Goal: Task Accomplishment & Management: Use online tool/utility

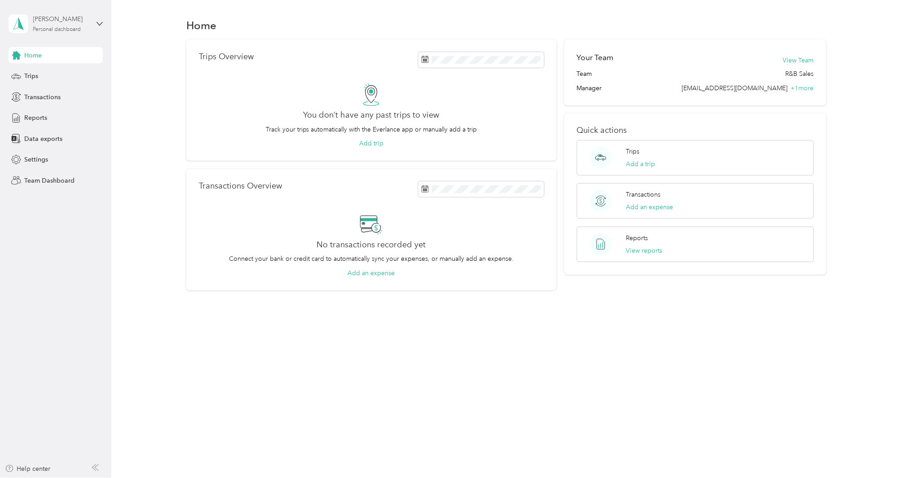
click at [34, 23] on div "[PERSON_NAME]" at bounding box center [61, 18] width 56 height 9
click at [42, 73] on div "Team dashboard" at bounding box center [41, 73] width 48 height 9
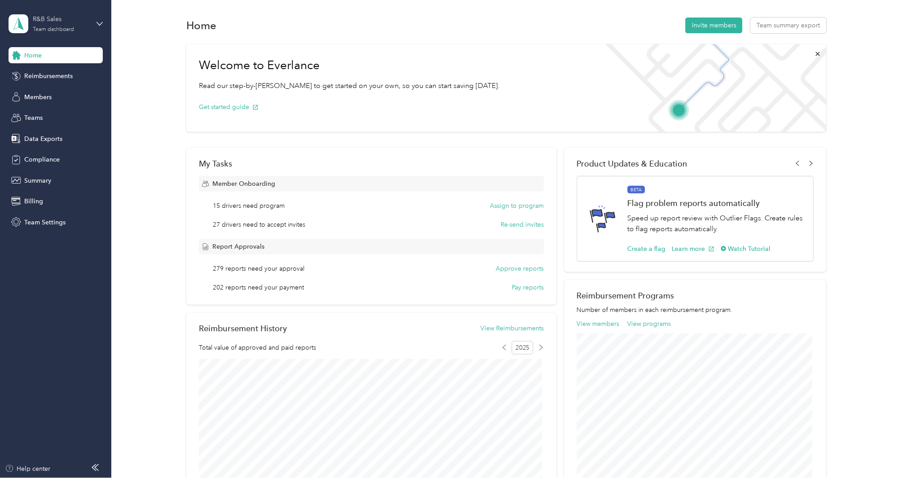
click at [53, 27] on div "Team dashboard" at bounding box center [53, 29] width 41 height 5
click at [57, 73] on div "Team dashboard" at bounding box center [41, 73] width 49 height 9
click at [45, 97] on span "Members" at bounding box center [37, 97] width 27 height 9
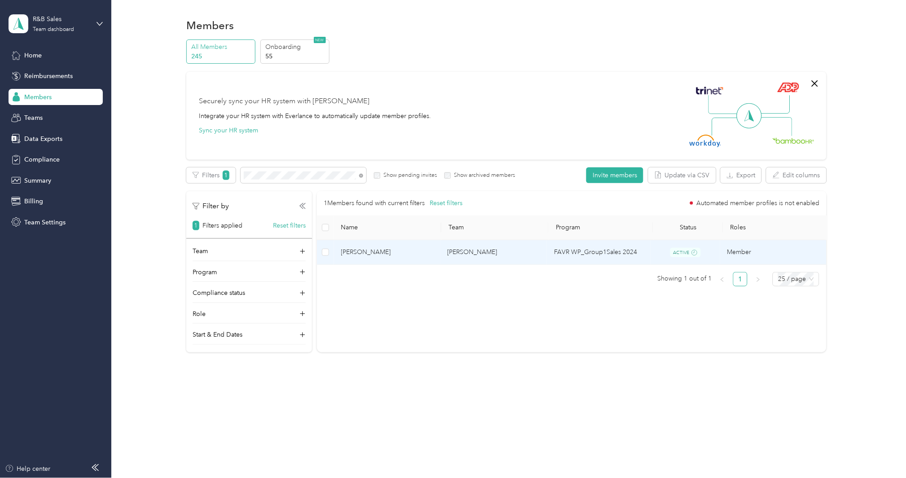
click at [366, 251] on span "[PERSON_NAME]" at bounding box center [387, 252] width 92 height 10
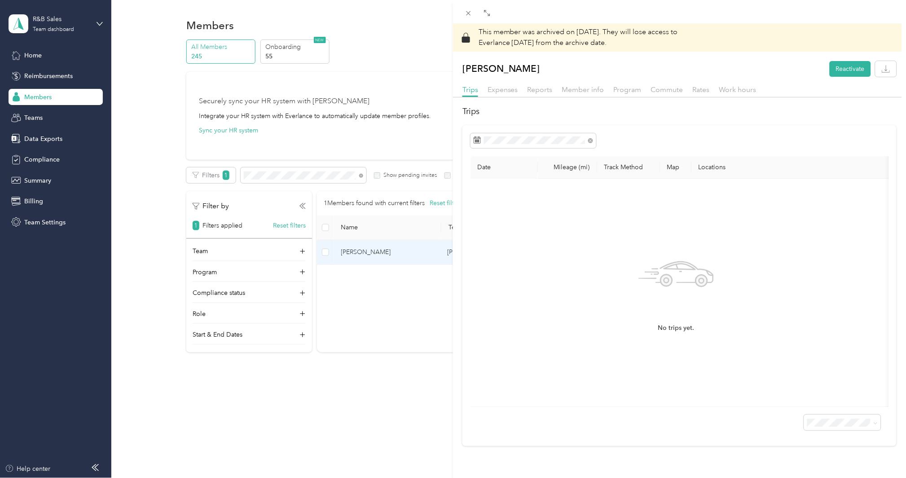
click at [317, 174] on div "This member was archived on [DATE] . They will lose access to Everlance [DATE] …" at bounding box center [453, 239] width 906 height 478
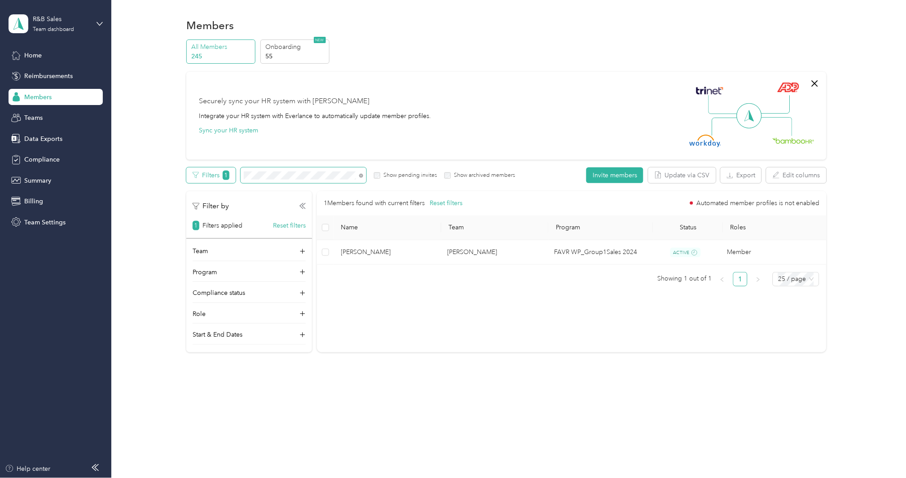
click at [221, 173] on div "Filters 1 Show pending invites Show archived members" at bounding box center [350, 176] width 329 height 16
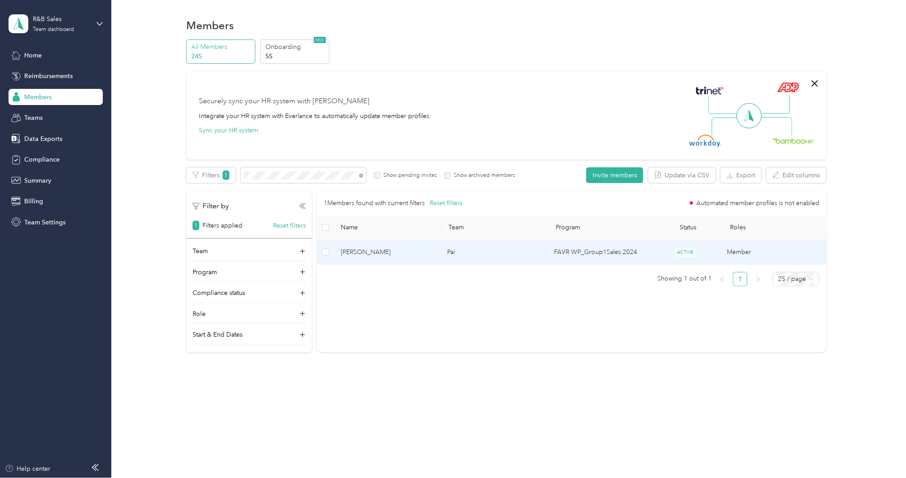
click at [388, 254] on span "[PERSON_NAME]" at bounding box center [387, 252] width 92 height 10
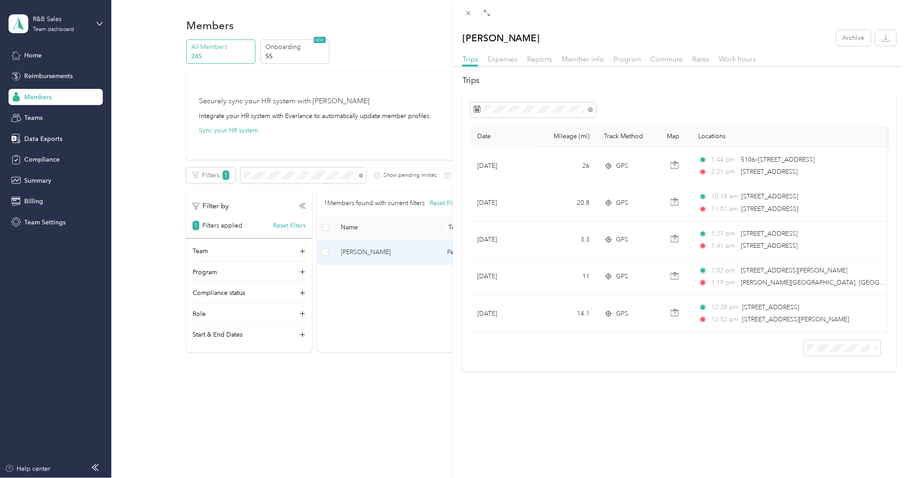
click at [298, 249] on div "[PERSON_NAME] Archive Trips Expenses Reports Member info Program Commute Rates …" at bounding box center [453, 239] width 906 height 478
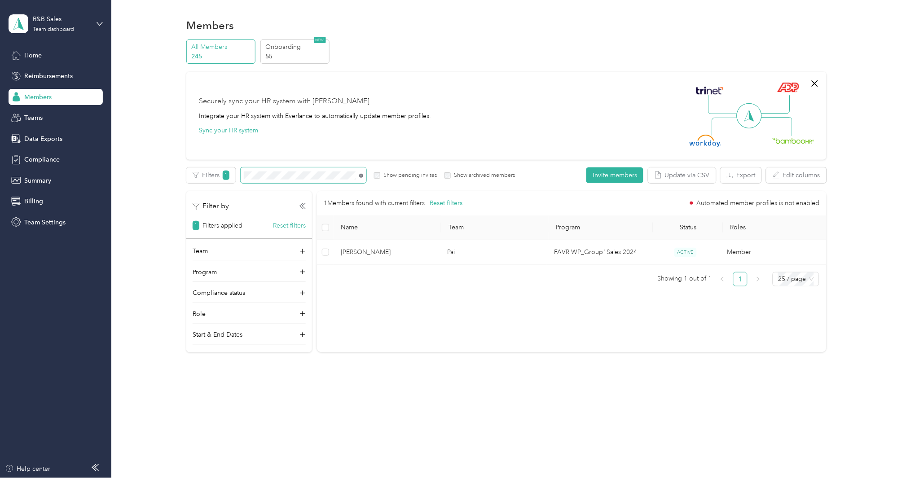
click at [362, 175] on icon at bounding box center [361, 176] width 4 height 4
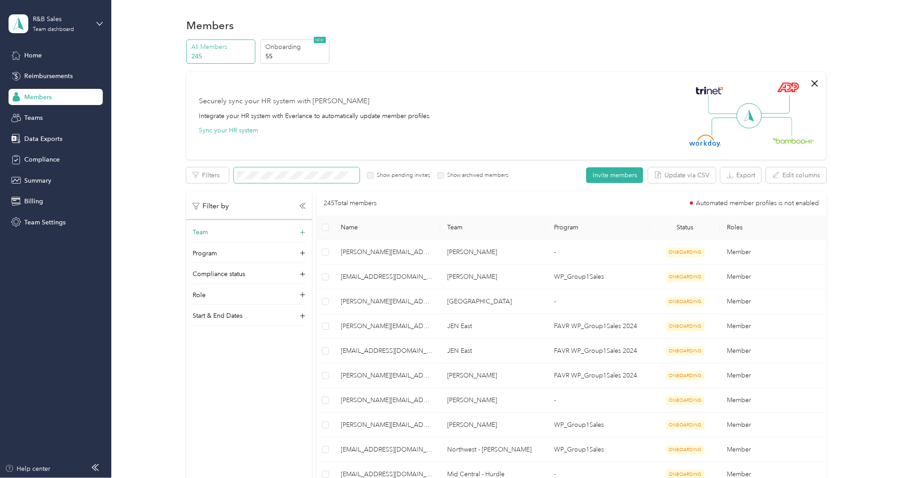
click at [303, 232] on icon at bounding box center [302, 232] width 9 height 9
click at [273, 335] on div "[PERSON_NAME] No managers" at bounding box center [249, 345] width 101 height 21
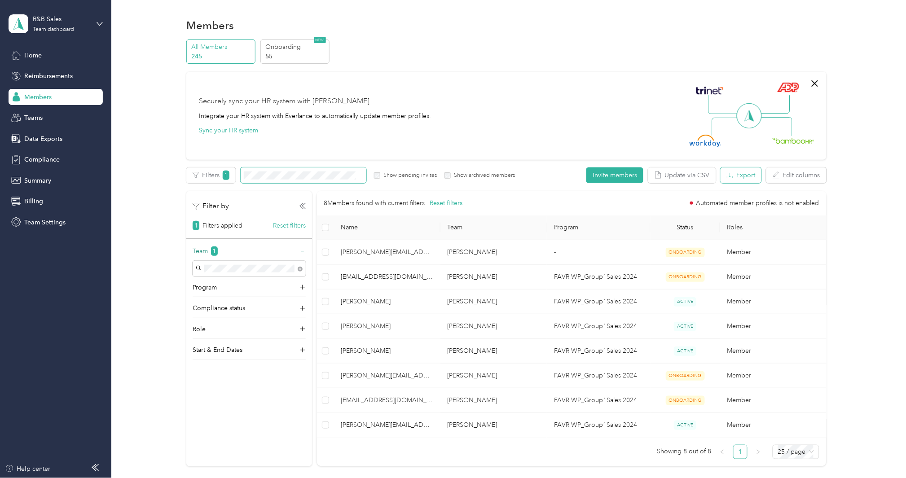
click at [738, 176] on button "Export" at bounding box center [741, 176] width 41 height 16
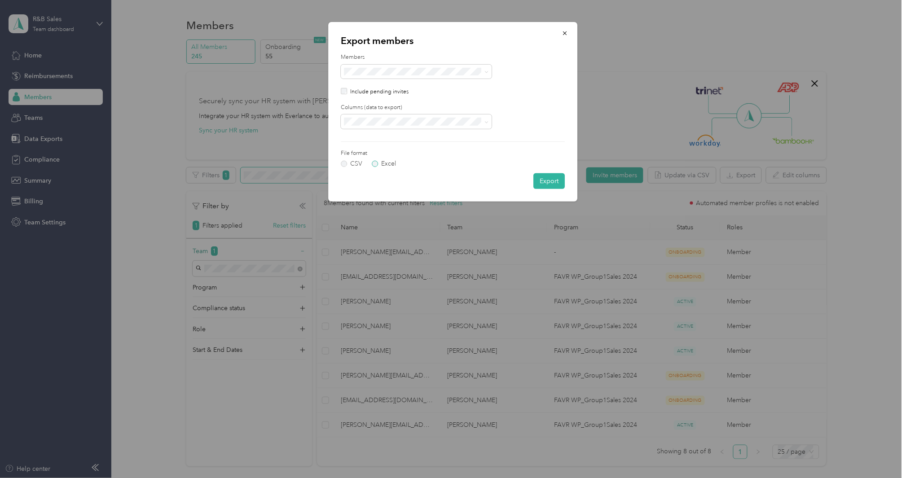
click at [383, 161] on label "Excel" at bounding box center [384, 164] width 24 height 6
click at [548, 179] on button "Export" at bounding box center [549, 181] width 31 height 16
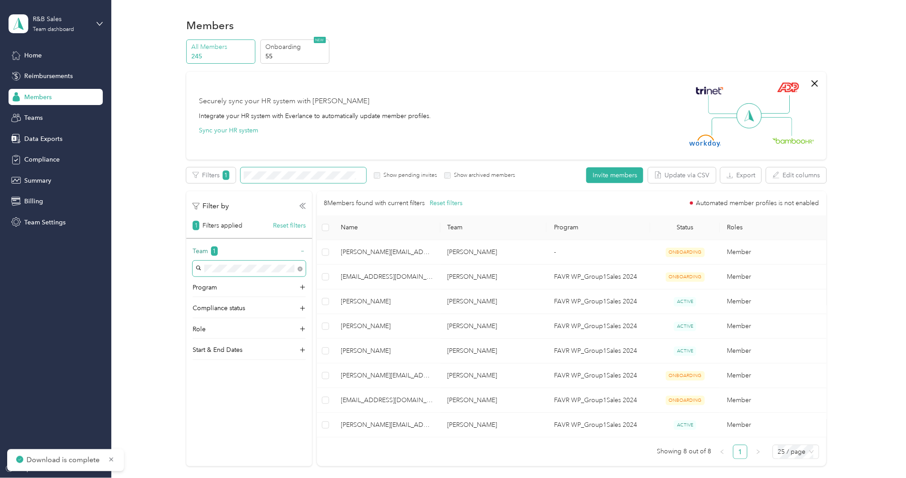
click at [303, 271] on span at bounding box center [249, 269] width 113 height 16
click at [303, 269] on span at bounding box center [249, 269] width 113 height 16
click at [301, 269] on body "Download is complete R&B Sales Team dashboard Home Reimbursements Members Teams…" at bounding box center [451, 239] width 902 height 478
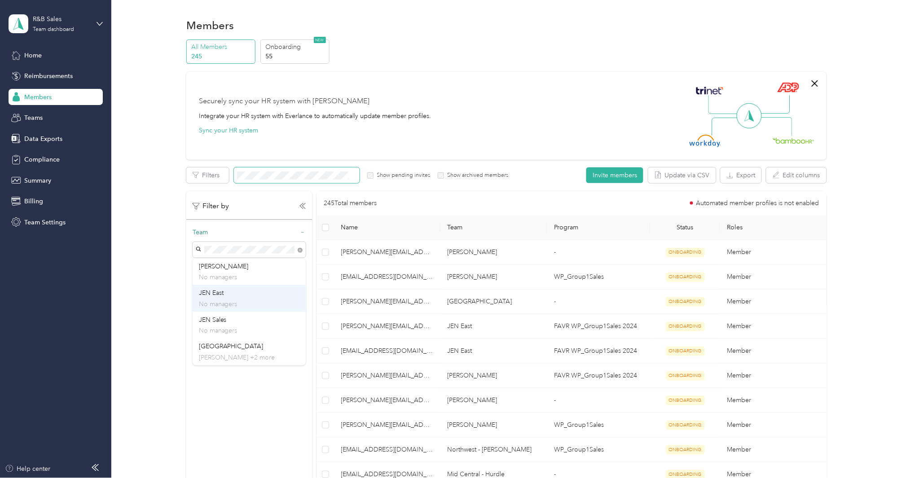
click at [253, 296] on div "JEN East No managers" at bounding box center [249, 298] width 101 height 21
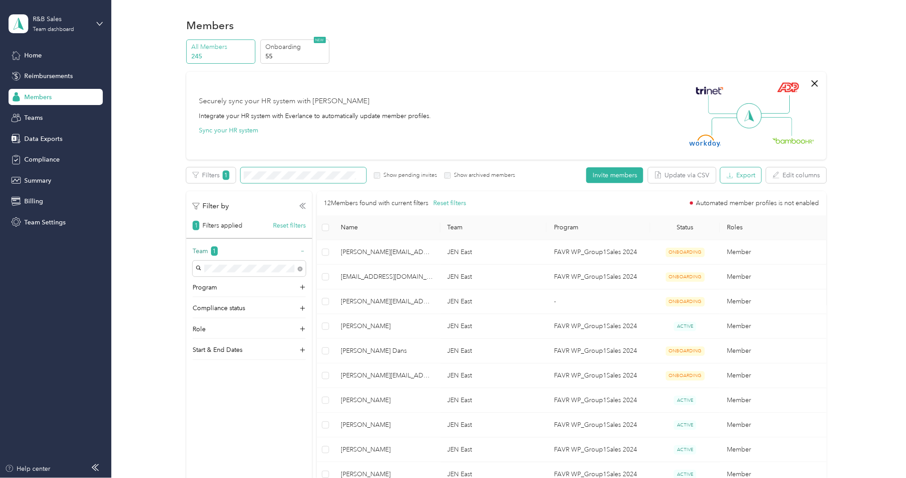
click at [737, 176] on button "Export" at bounding box center [741, 176] width 41 height 16
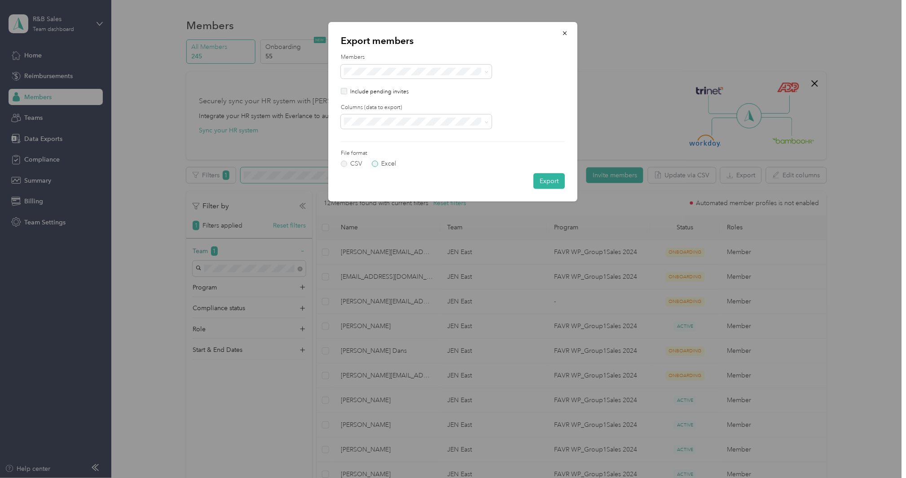
click at [384, 163] on label "Excel" at bounding box center [384, 164] width 24 height 6
click at [550, 182] on button "Export" at bounding box center [549, 181] width 31 height 16
